Goal: Task Accomplishment & Management: Manage account settings

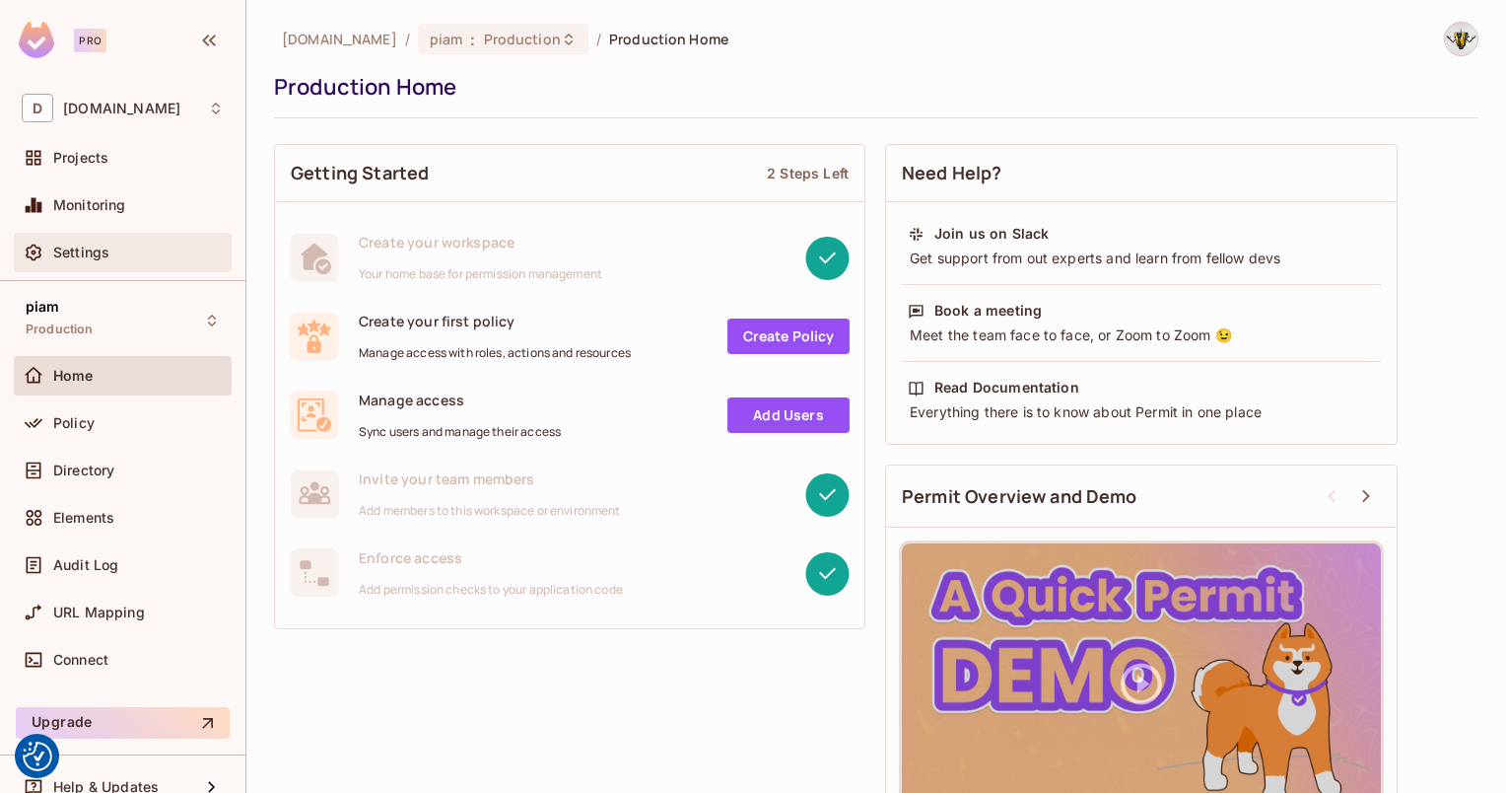
click at [89, 264] on div "Settings" at bounding box center [123, 252] width 218 height 39
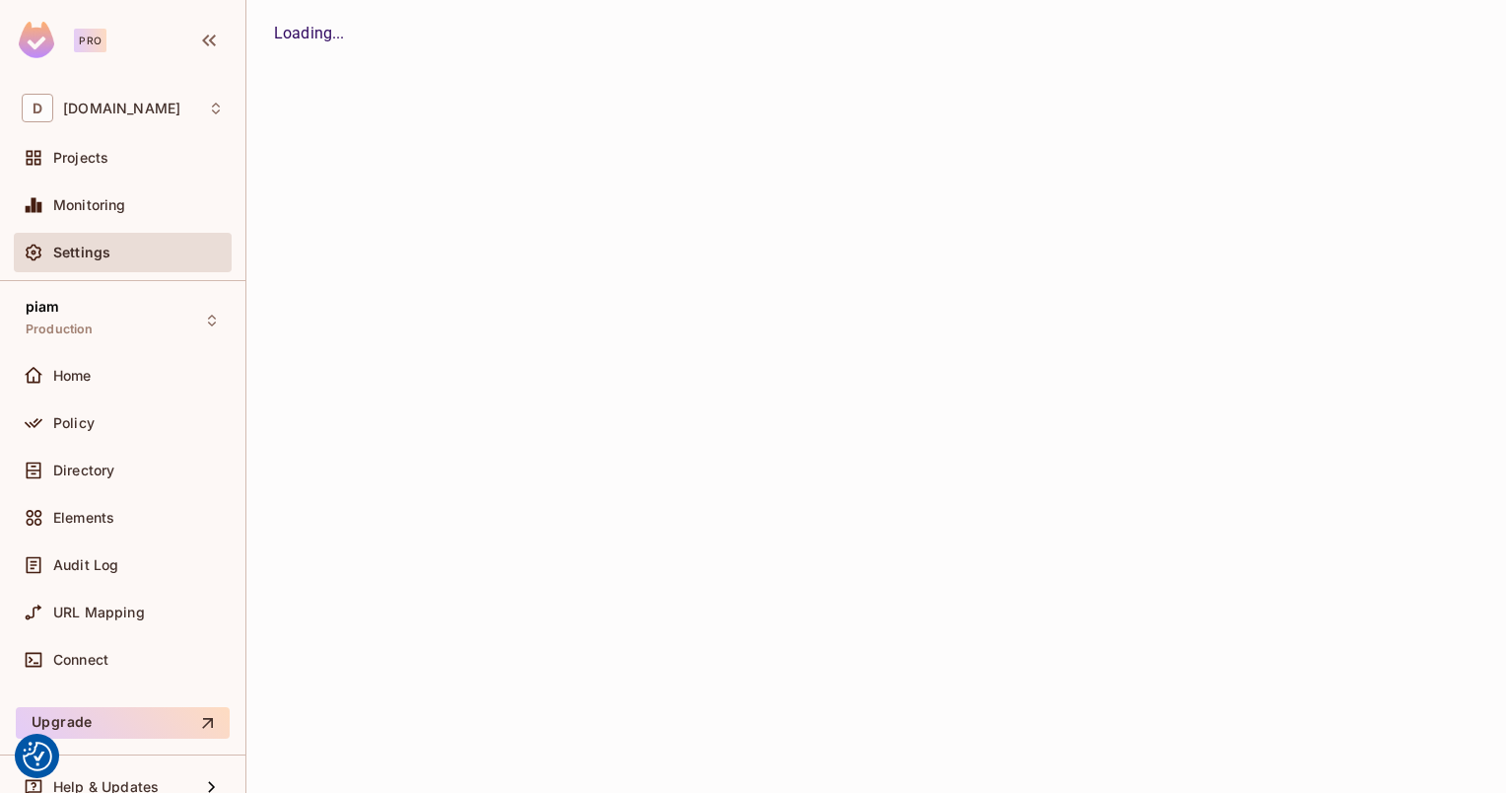
click at [99, 448] on div "Policy" at bounding box center [123, 426] width 218 height 47
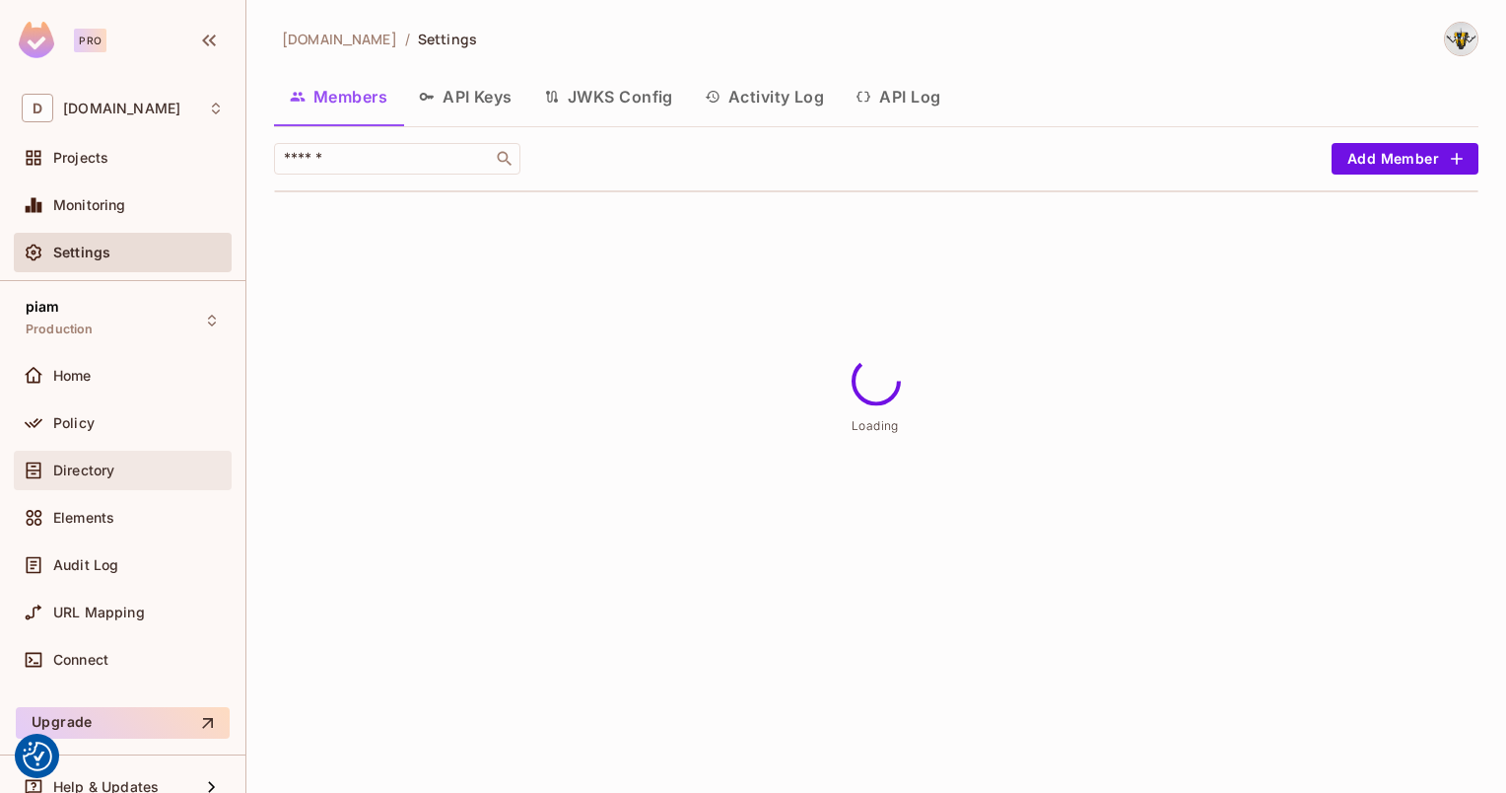
click at [99, 467] on span "Directory" at bounding box center [83, 470] width 61 height 16
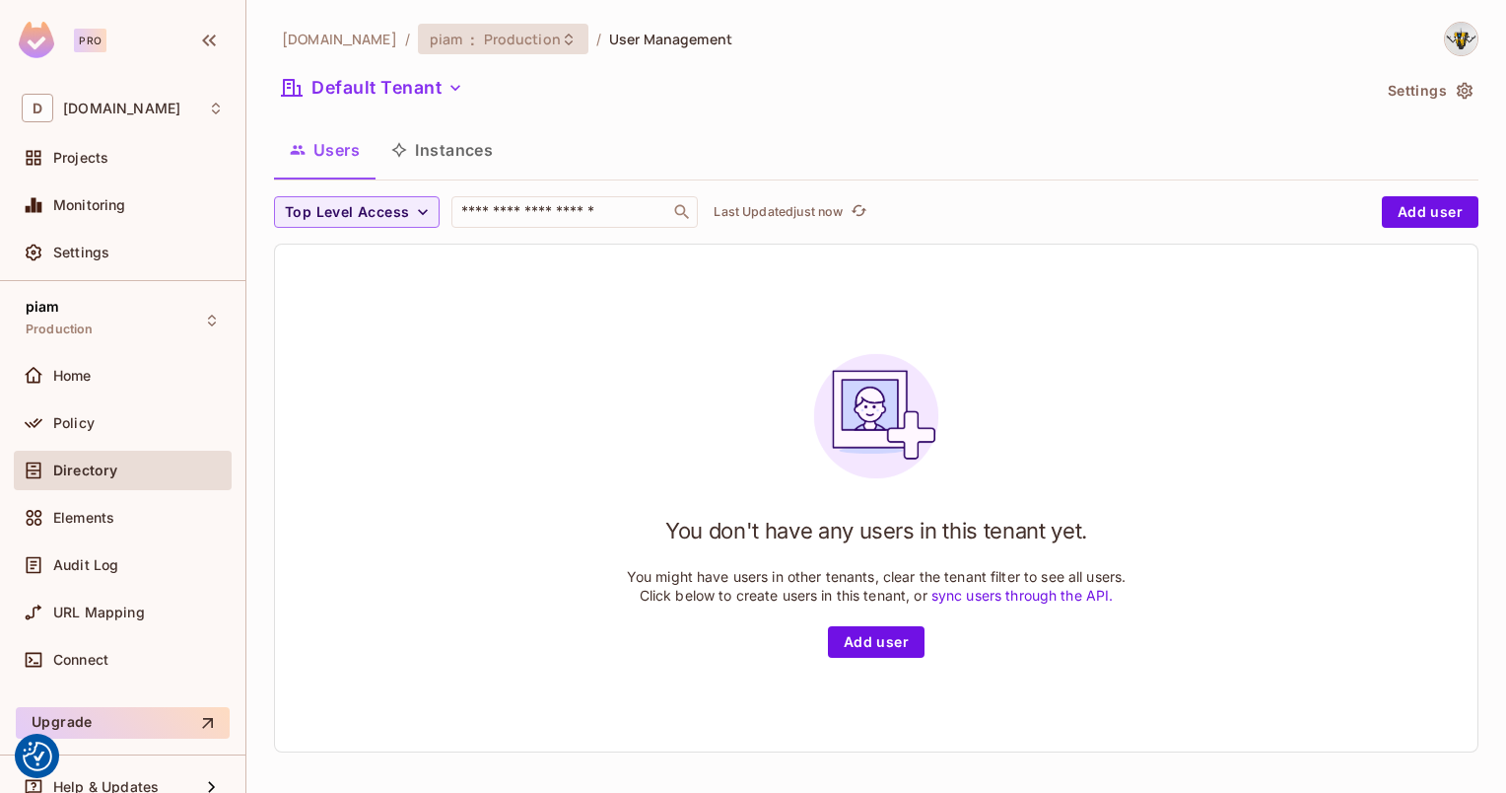
click at [418, 48] on div "piam : Production" at bounding box center [503, 39] width 171 height 31
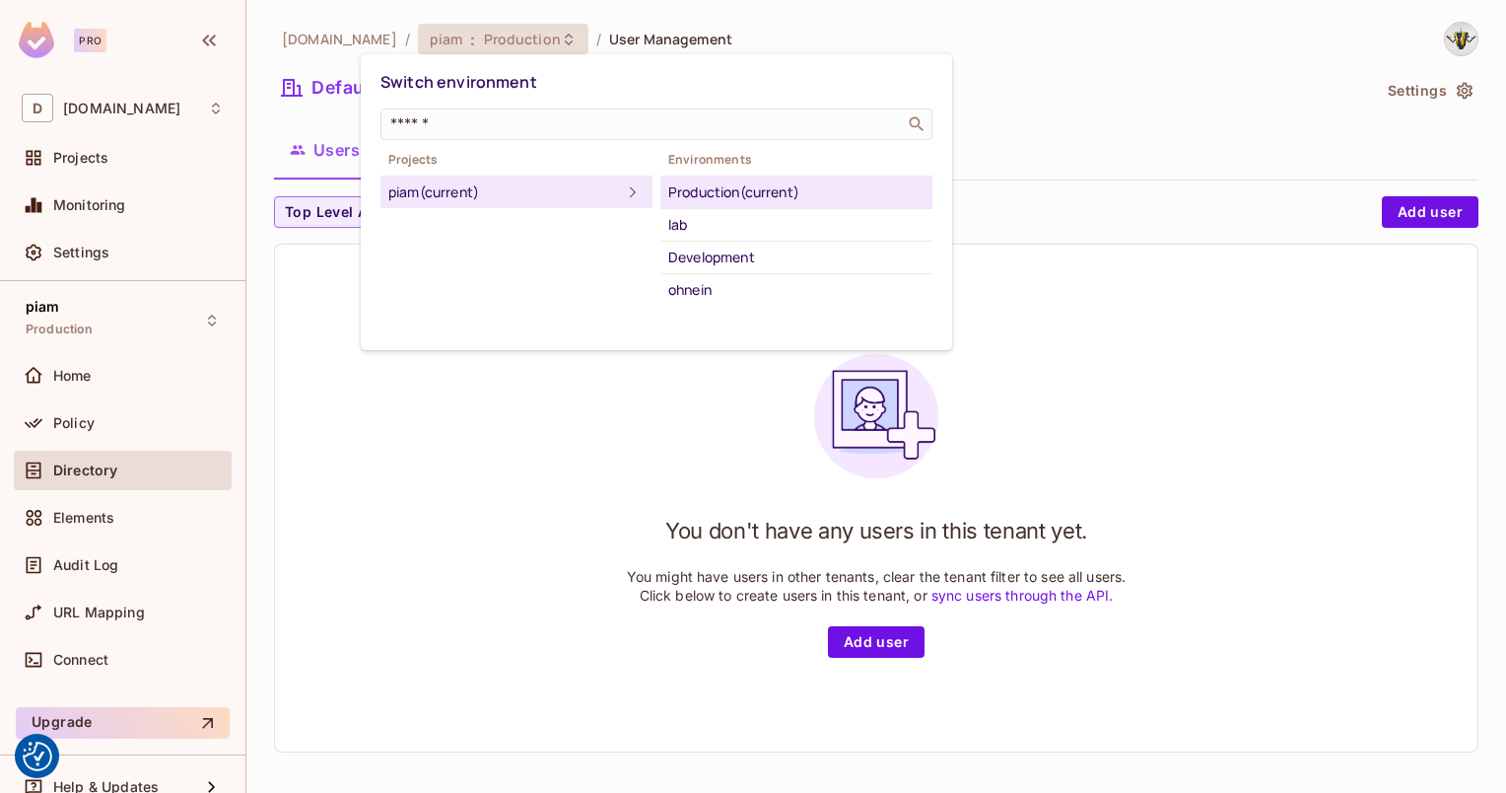
click at [392, 381] on div at bounding box center [753, 396] width 1506 height 793
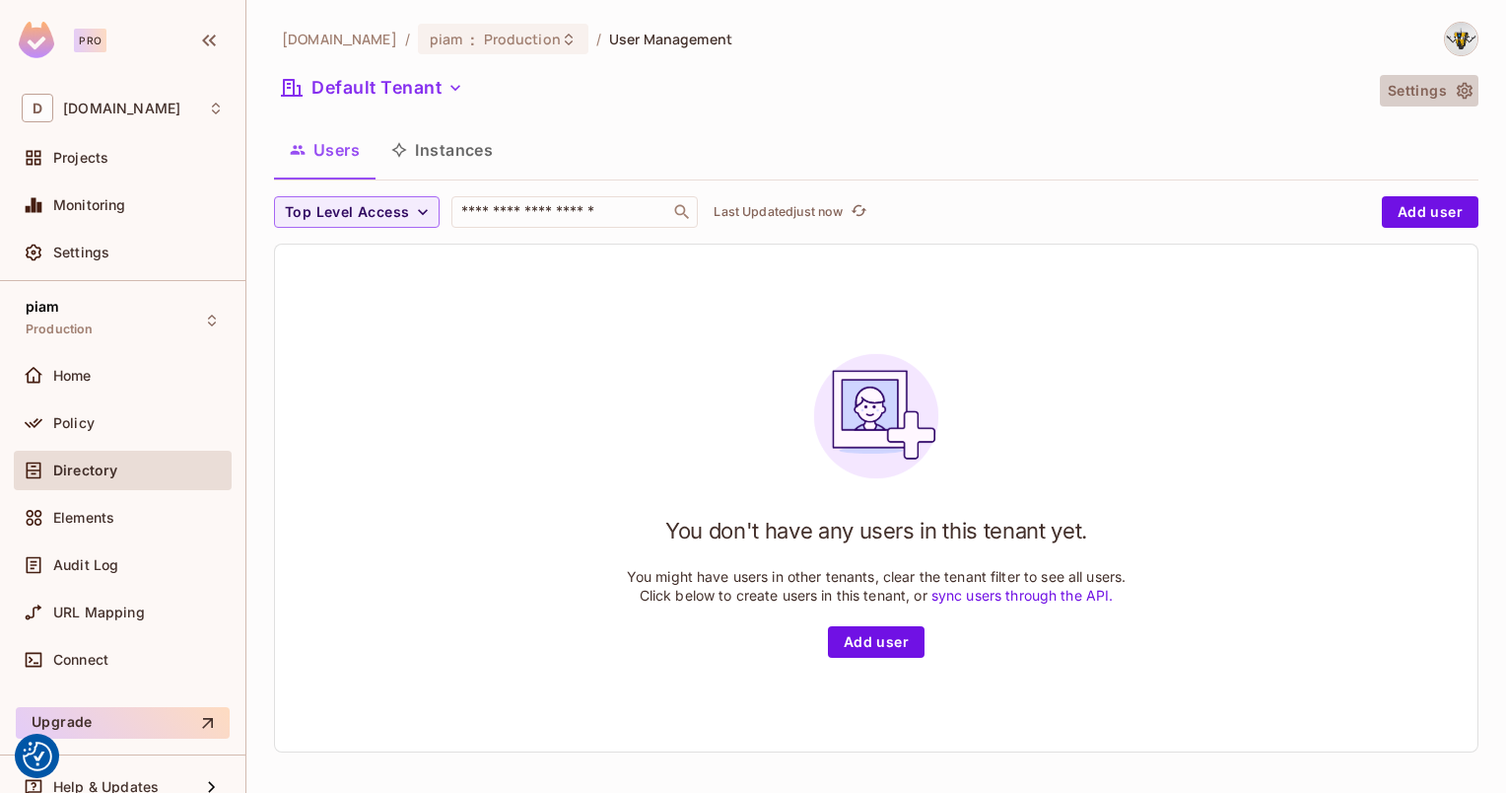
click at [1380, 100] on button "Settings" at bounding box center [1429, 91] width 99 height 32
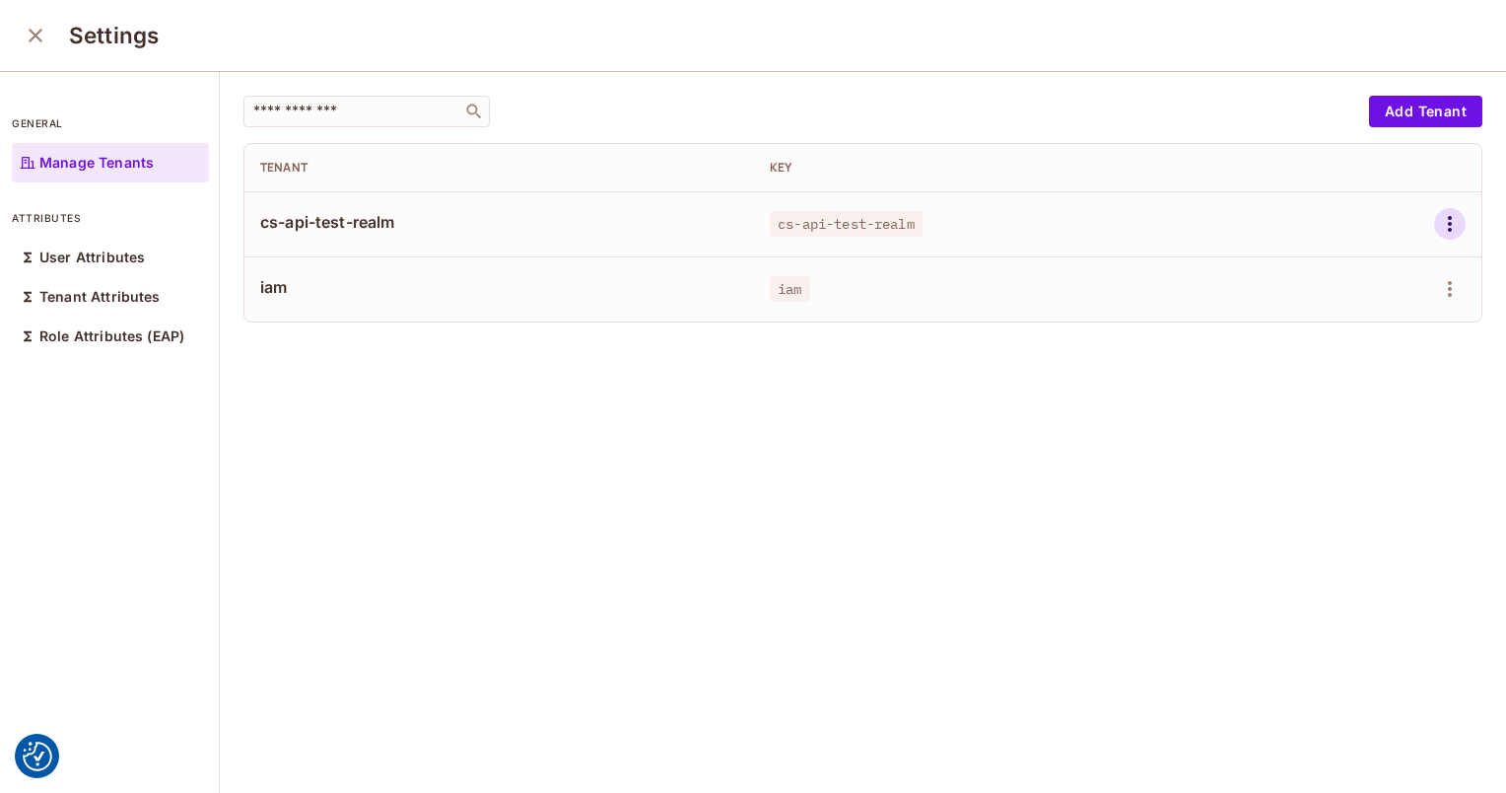
click at [1438, 233] on icon "button" at bounding box center [1450, 224] width 24 height 24
click at [1313, 357] on div "Delete Tenant" at bounding box center [1349, 356] width 93 height 20
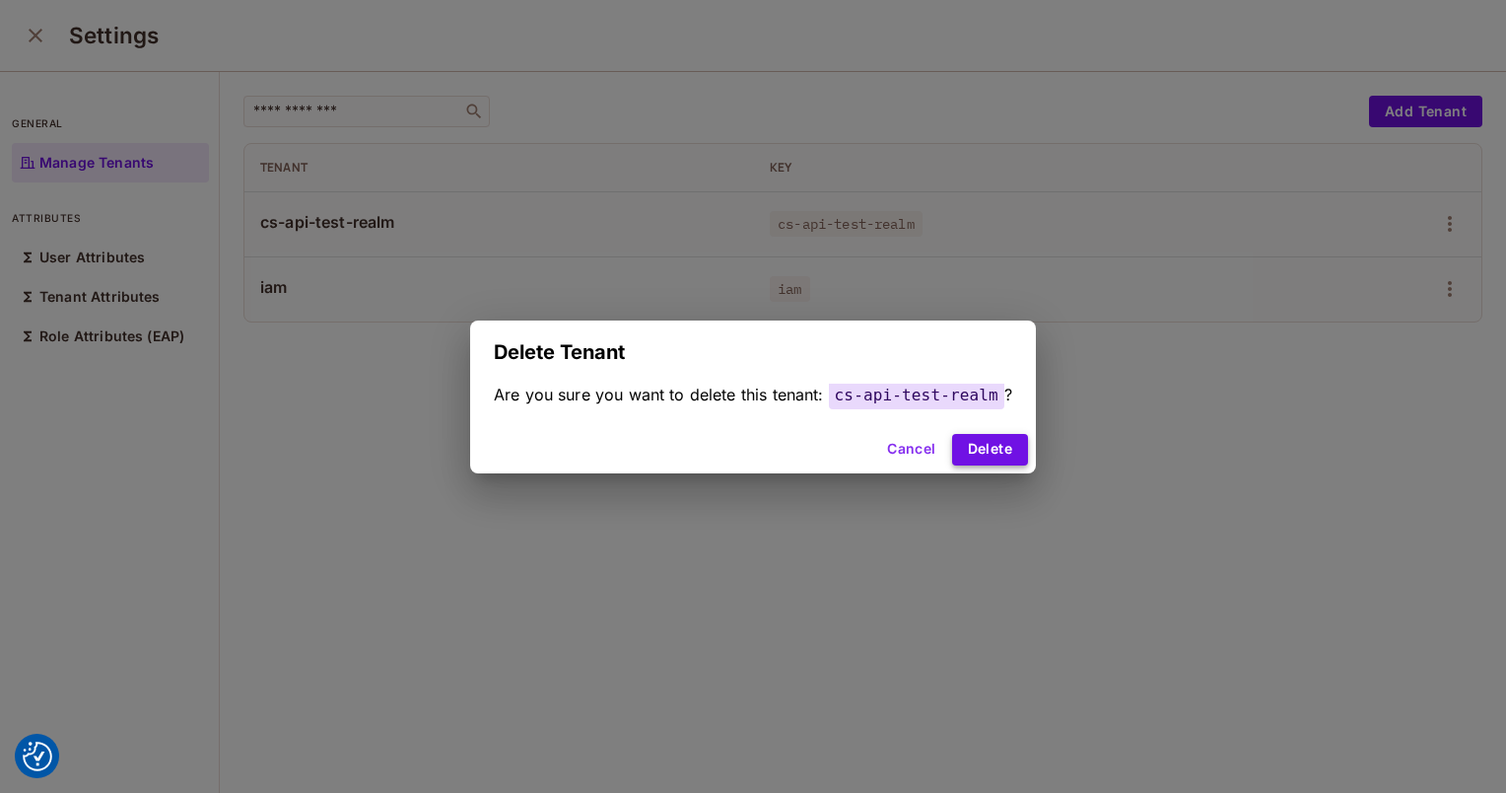
click at [980, 448] on button "Delete" at bounding box center [990, 450] width 76 height 32
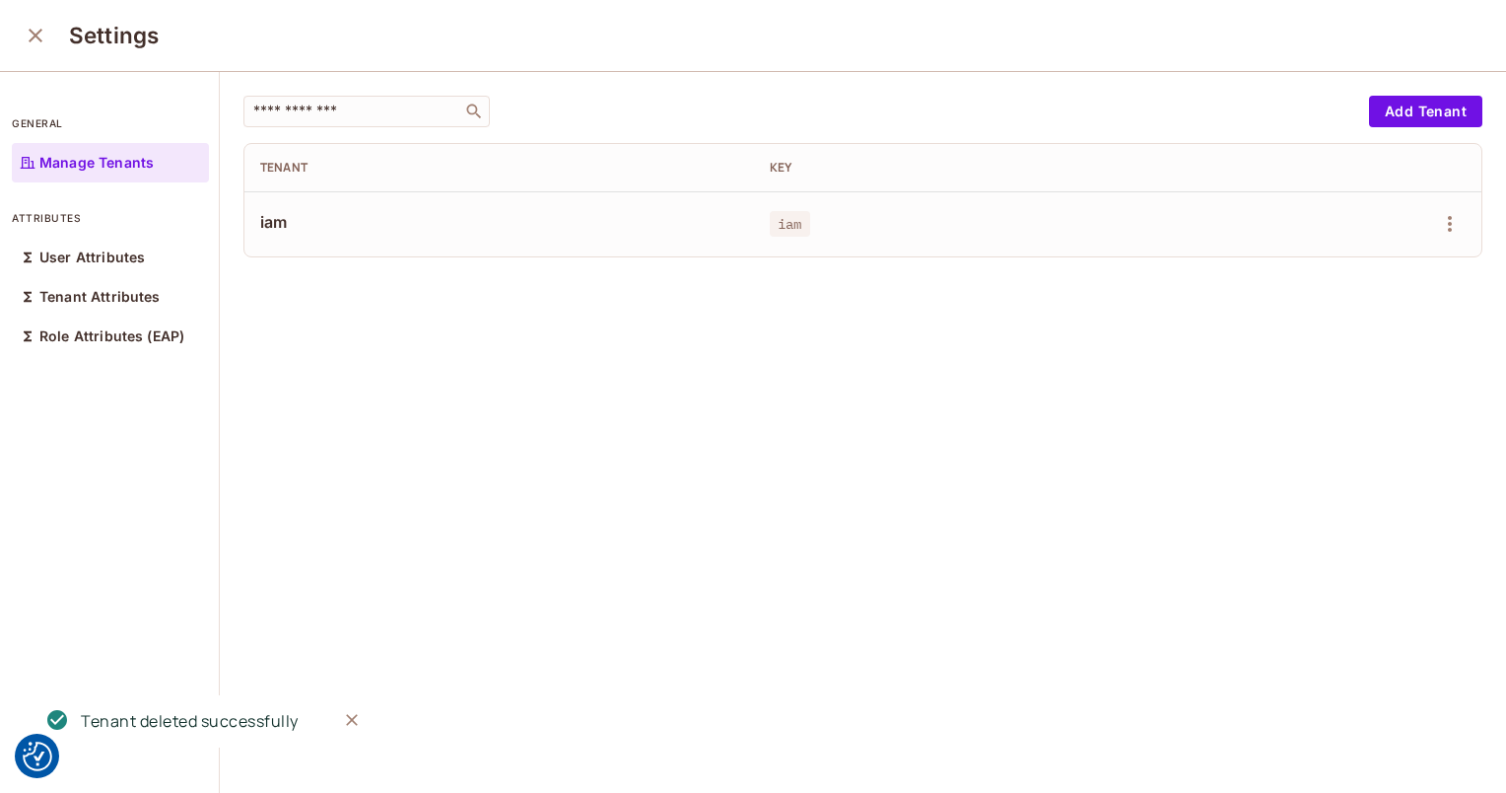
click at [667, 442] on div "​ Add Tenant Tenant Key iam iam" at bounding box center [863, 433] width 1286 height 723
click at [832, 480] on div "​ Add Tenant Tenant Key iam iam" at bounding box center [863, 433] width 1286 height 723
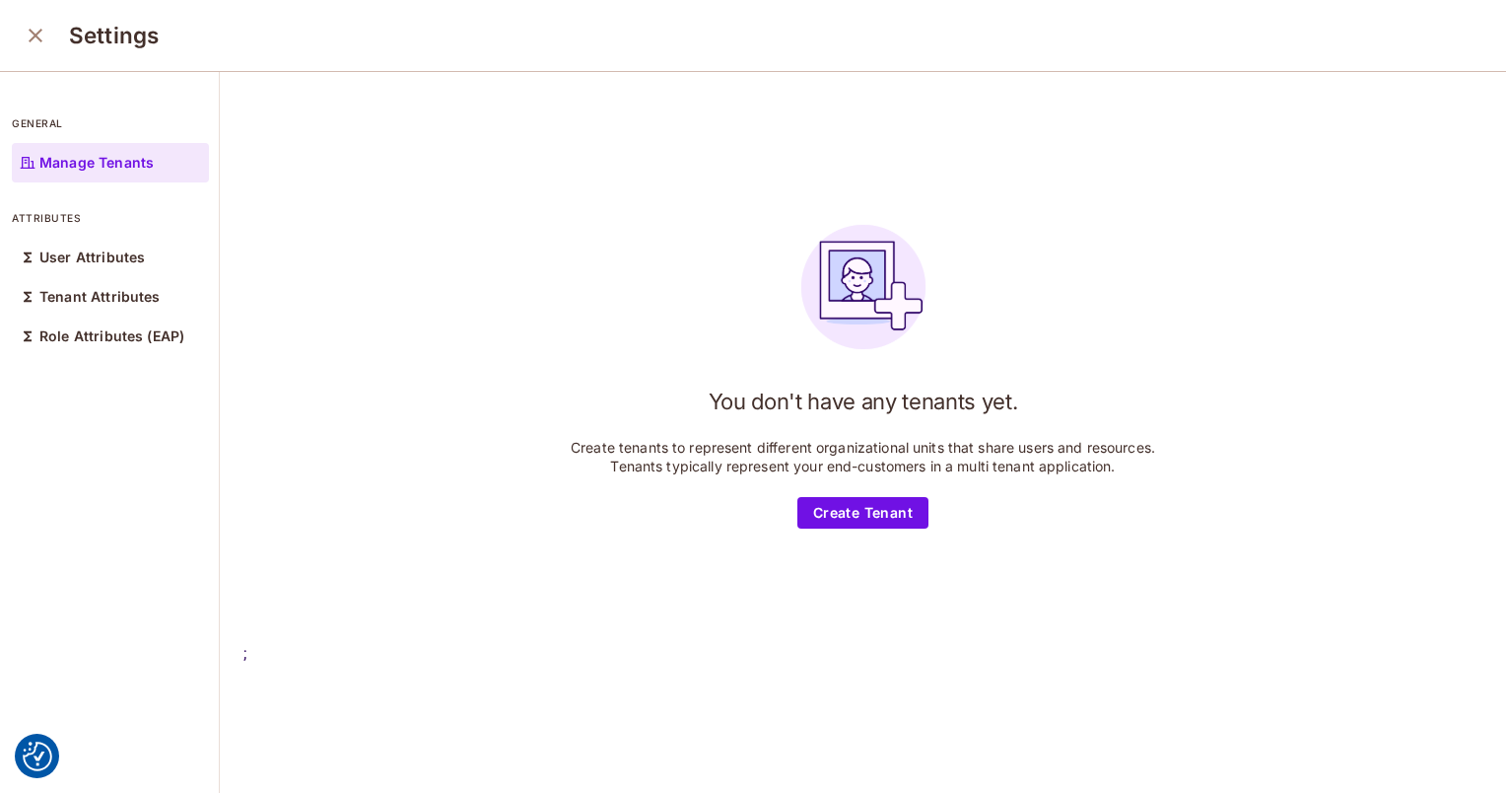
click at [46, 32] on icon "close" at bounding box center [36, 36] width 24 height 24
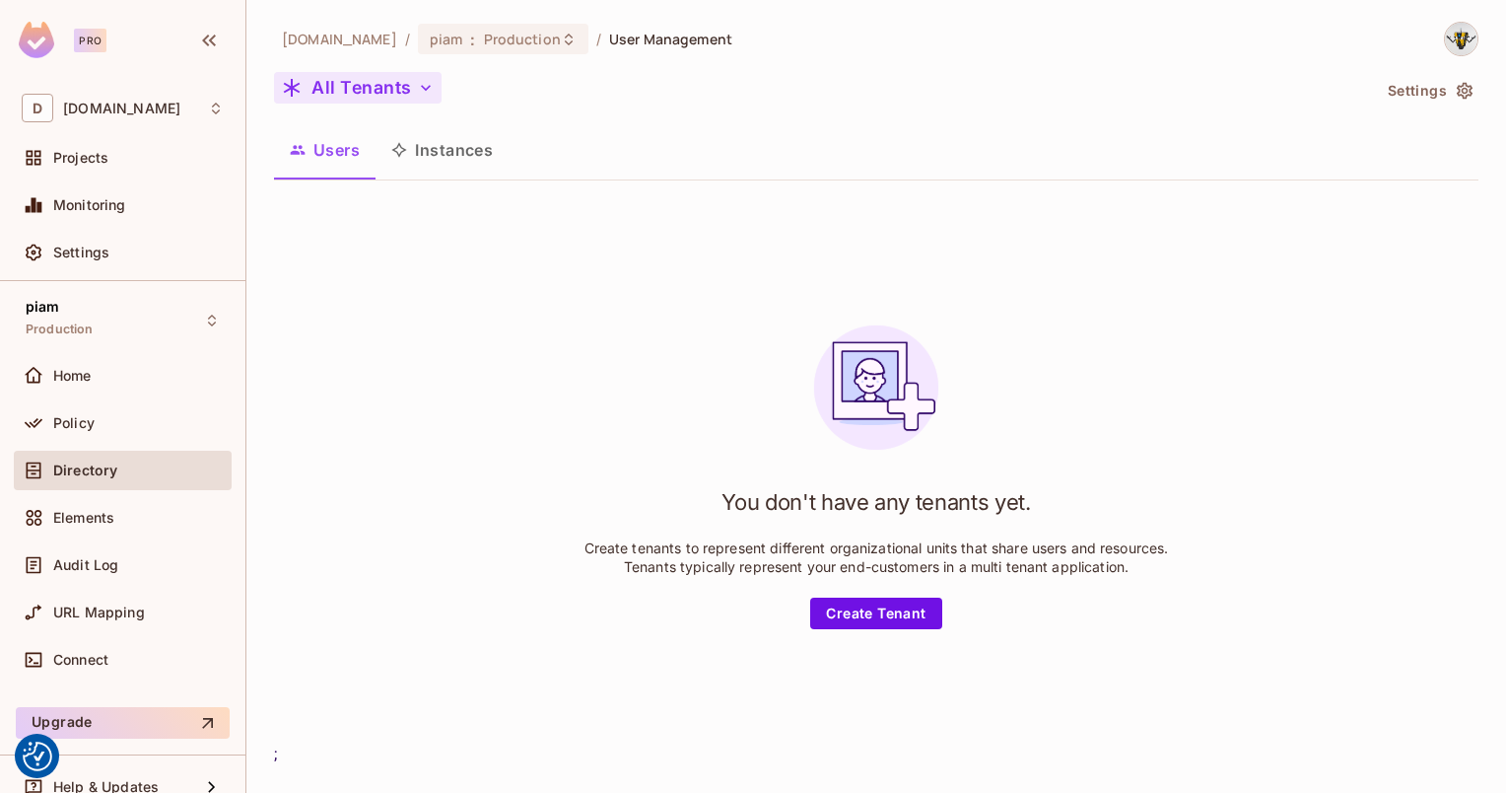
click at [364, 85] on button "All Tenants" at bounding box center [358, 88] width 168 height 32
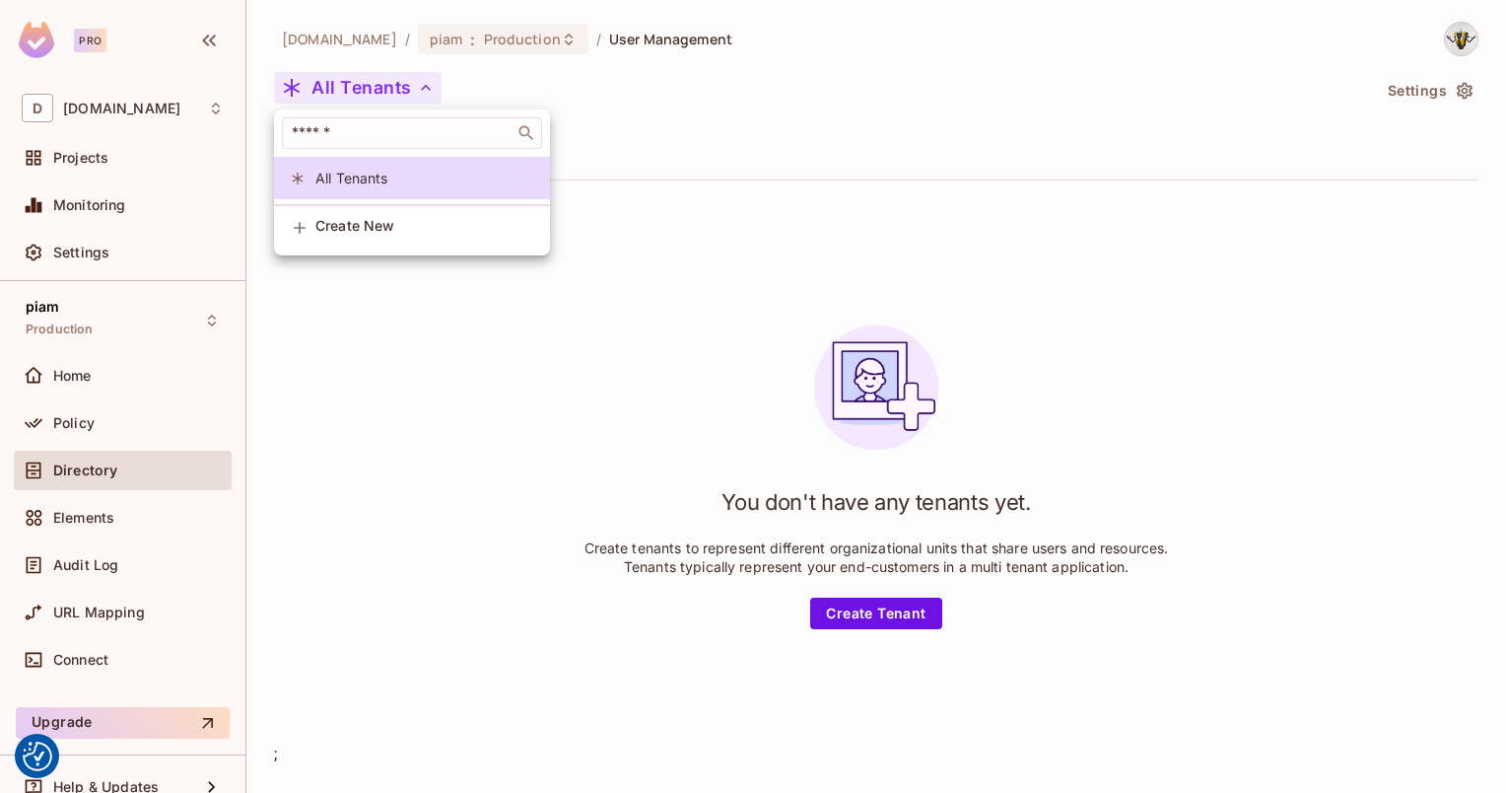
click at [379, 423] on div at bounding box center [753, 396] width 1506 height 793
